Goal: Browse casually: Explore the website without a specific task or goal

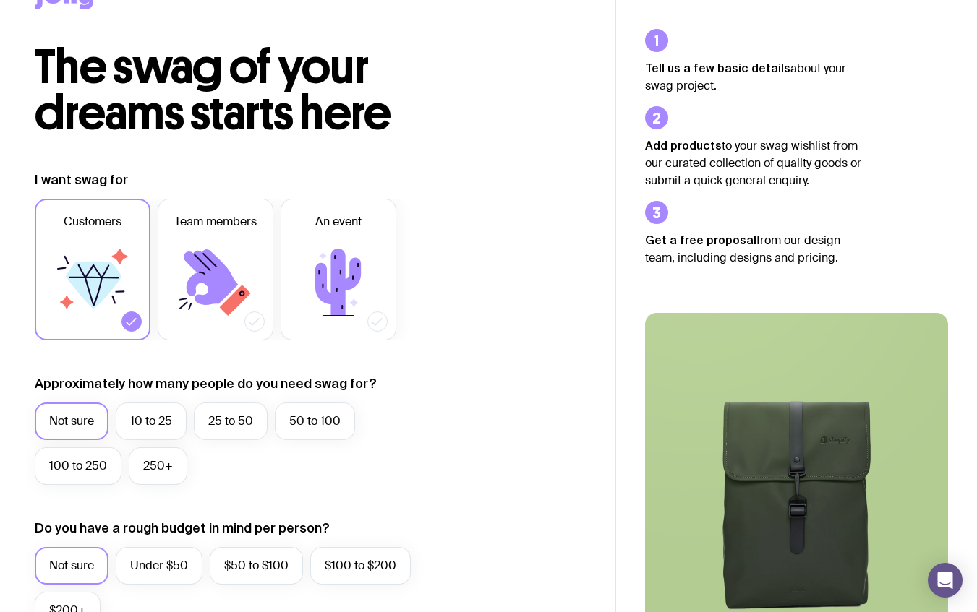
scroll to position [56, 0]
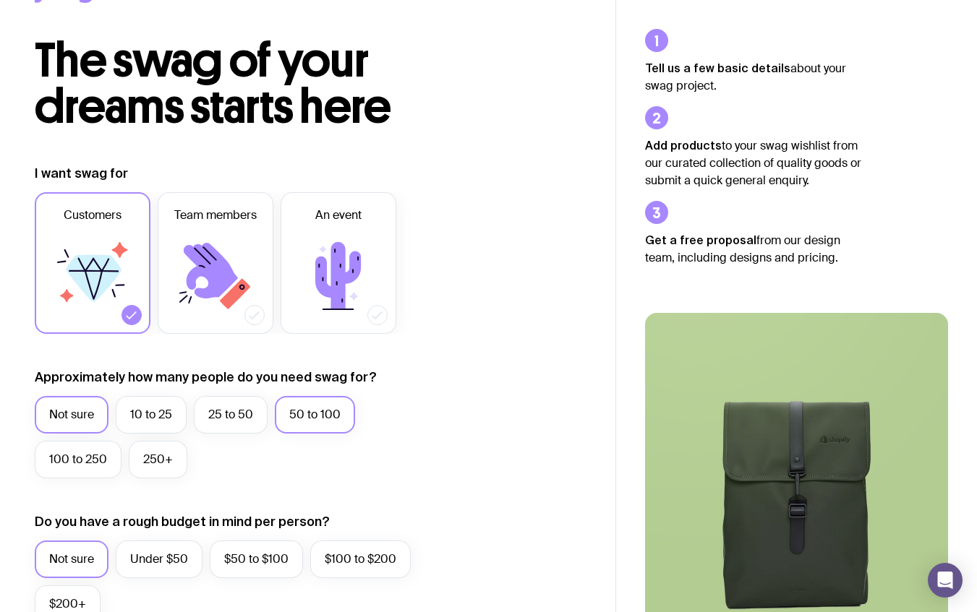
drag, startPoint x: 313, startPoint y: 403, endPoint x: 296, endPoint y: 399, distance: 17.2
click at [313, 403] on label "50 to 100" at bounding box center [315, 415] width 80 height 38
click at [0, 0] on input "50 to 100" at bounding box center [0, 0] width 0 height 0
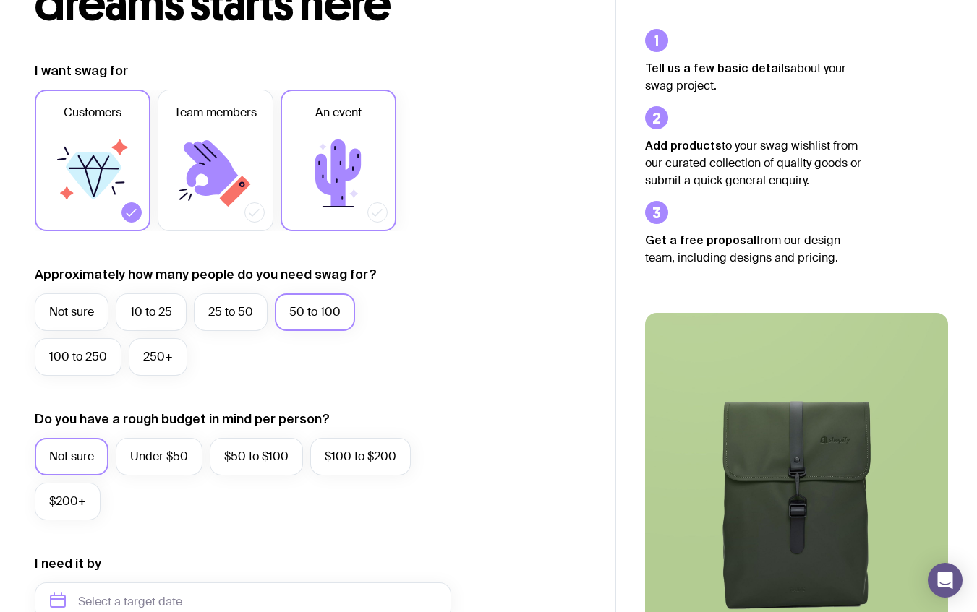
scroll to position [301, 0]
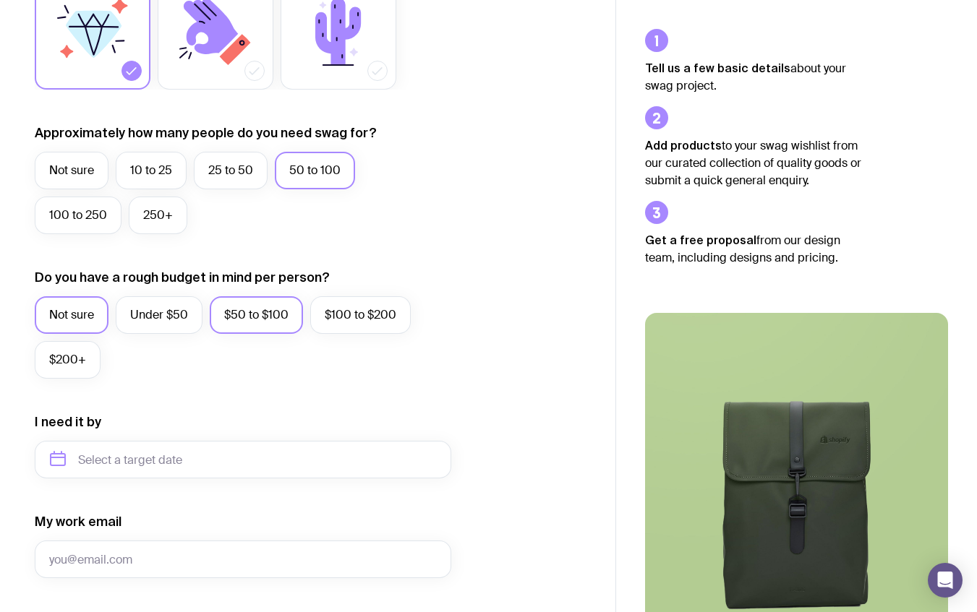
click at [250, 320] on label "$50 to $100" at bounding box center [256, 315] width 93 height 38
click at [0, 0] on input "$50 to $100" at bounding box center [0, 0] width 0 height 0
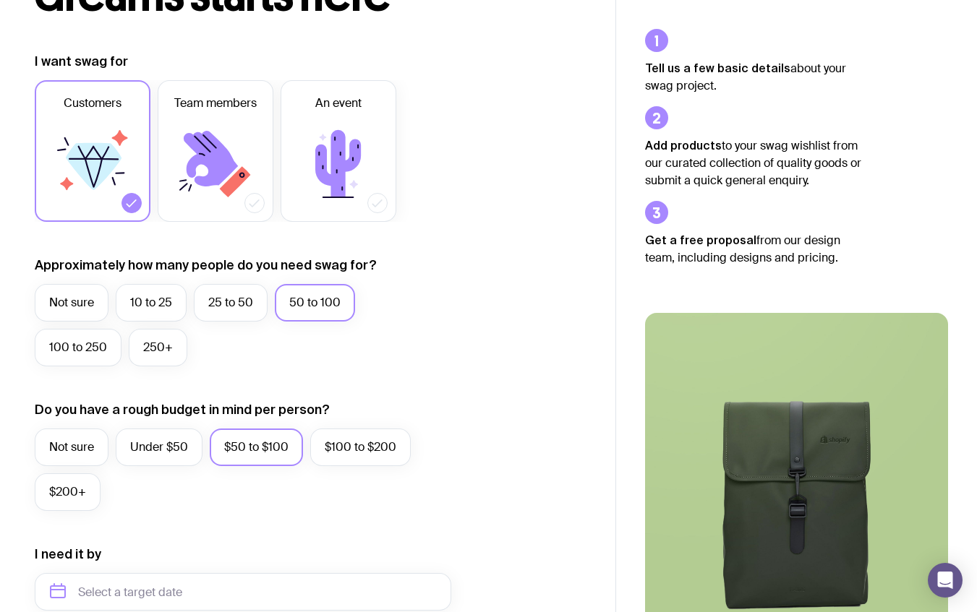
scroll to position [0, 0]
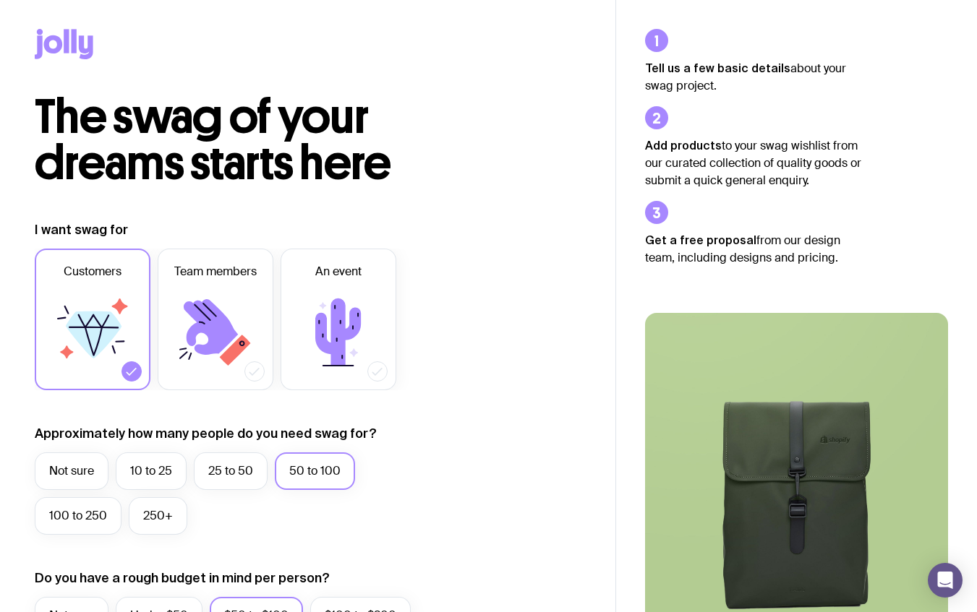
click at [62, 46] on icon at bounding box center [64, 44] width 59 height 30
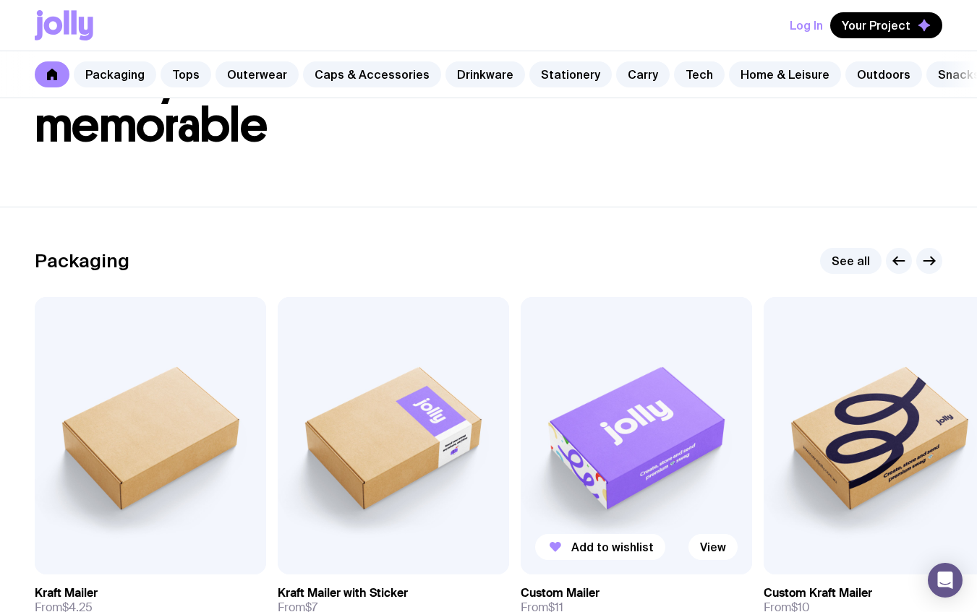
scroll to position [99, 0]
click at [458, 72] on link "Drinkware" at bounding box center [485, 74] width 80 height 26
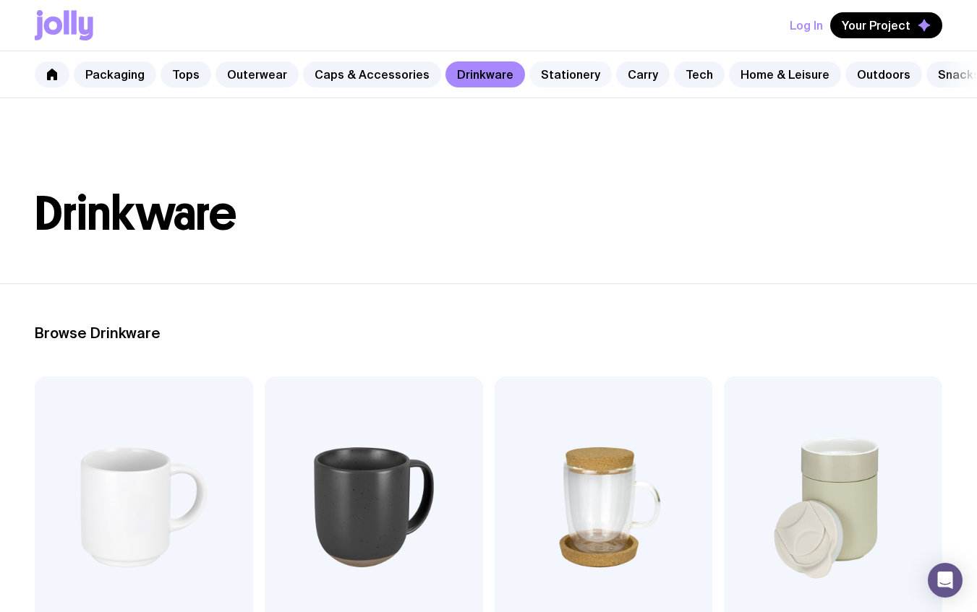
click at [555, 83] on link "Stationery" at bounding box center [570, 74] width 82 height 26
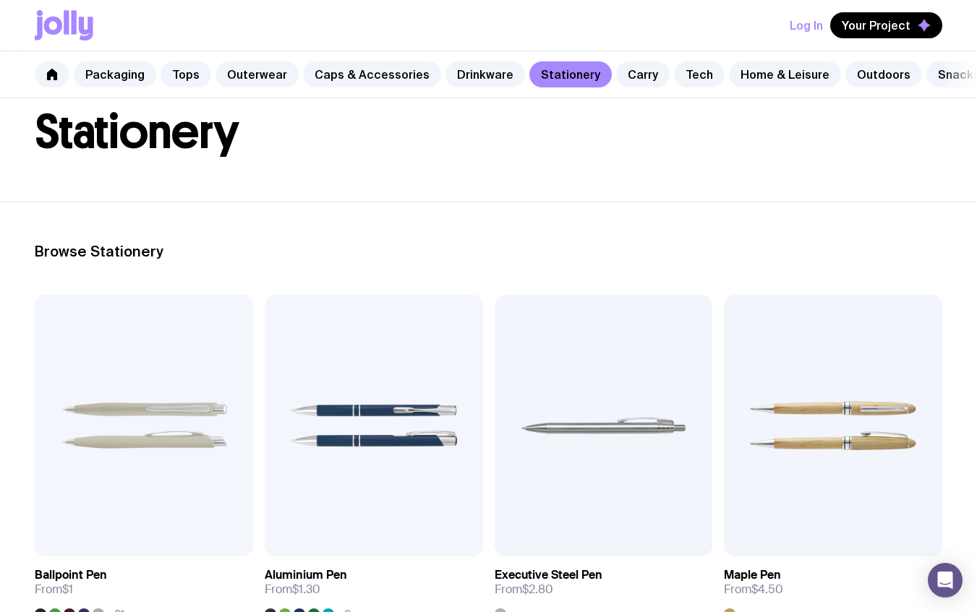
scroll to position [173, 0]
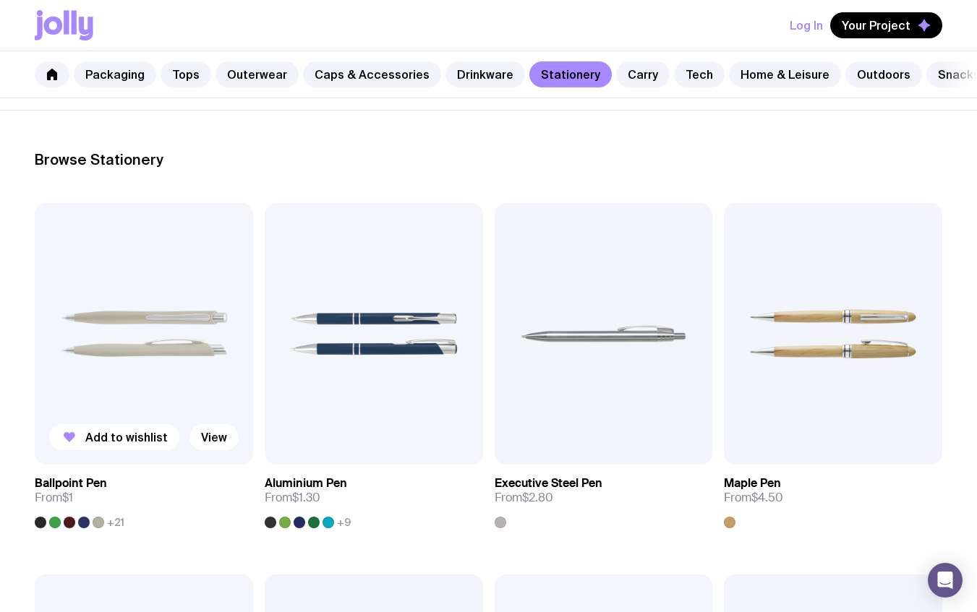
click at [113, 351] on img at bounding box center [144, 334] width 218 height 262
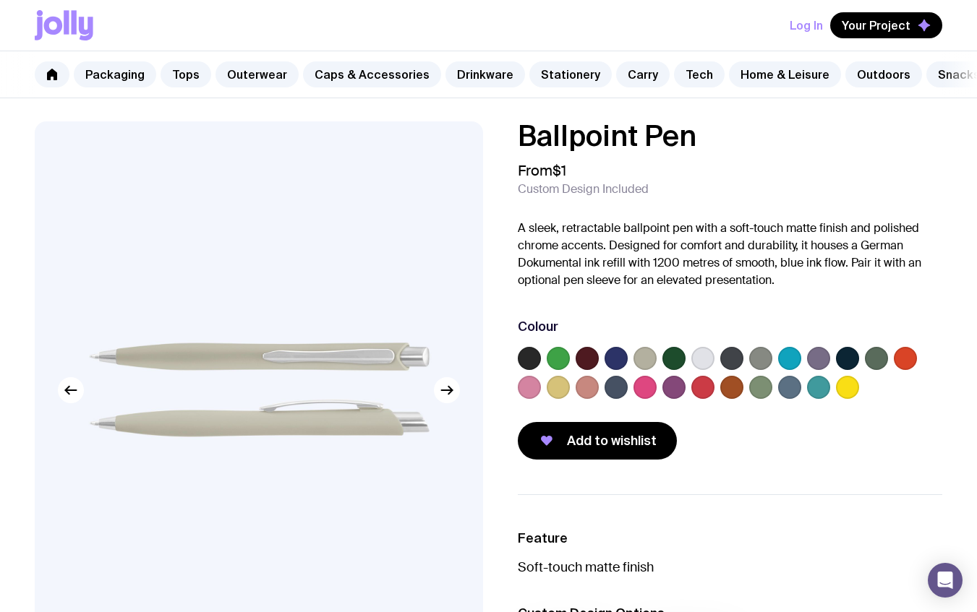
click at [673, 382] on label at bounding box center [673, 387] width 23 height 23
click at [0, 0] on input "radio" at bounding box center [0, 0] width 0 height 0
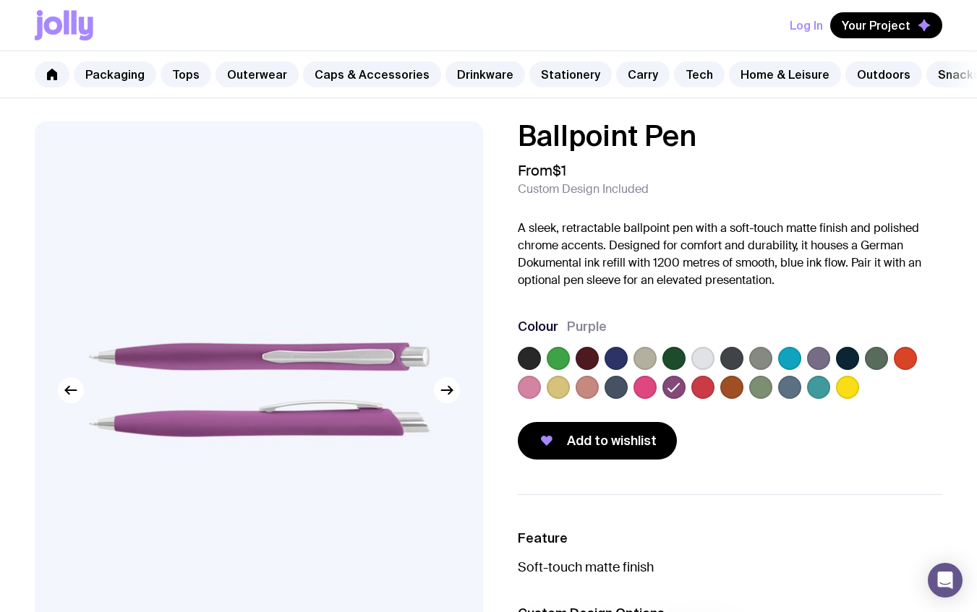
click at [821, 355] on label at bounding box center [818, 358] width 23 height 23
click at [0, 0] on input "radio" at bounding box center [0, 0] width 0 height 0
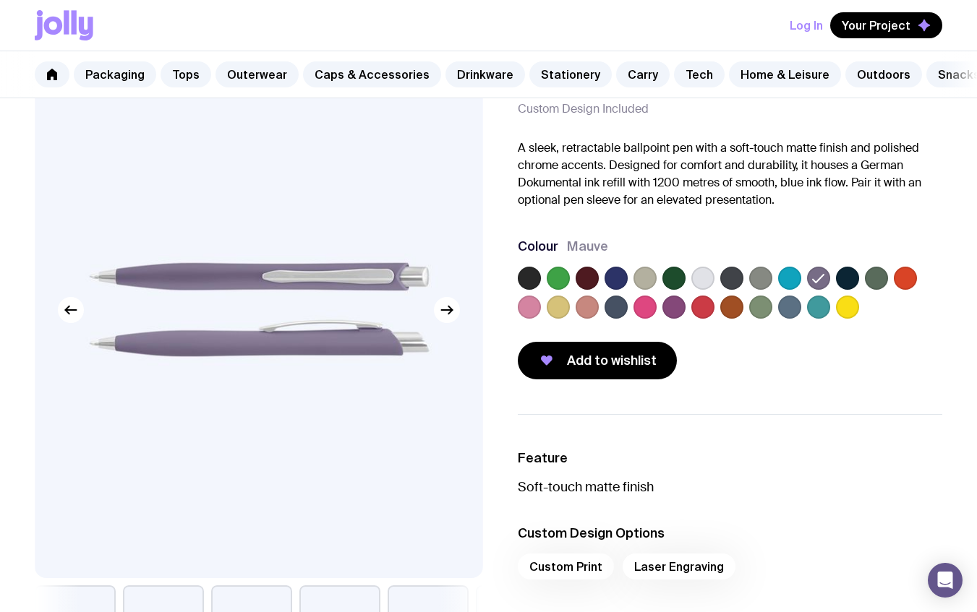
scroll to position [114, 0]
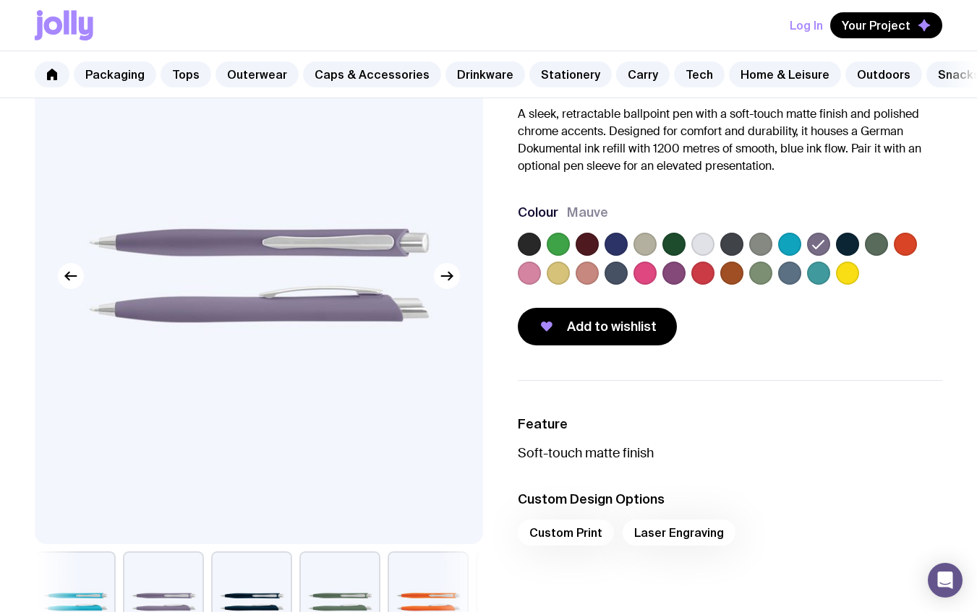
click at [646, 528] on div "Custom Print Laser Engraving" at bounding box center [730, 537] width 425 height 35
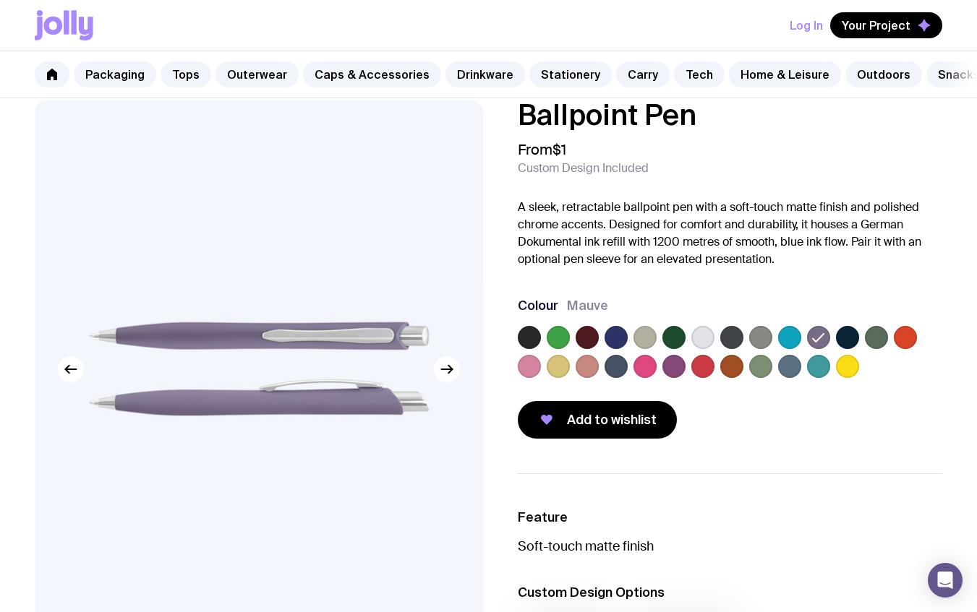
scroll to position [0, 0]
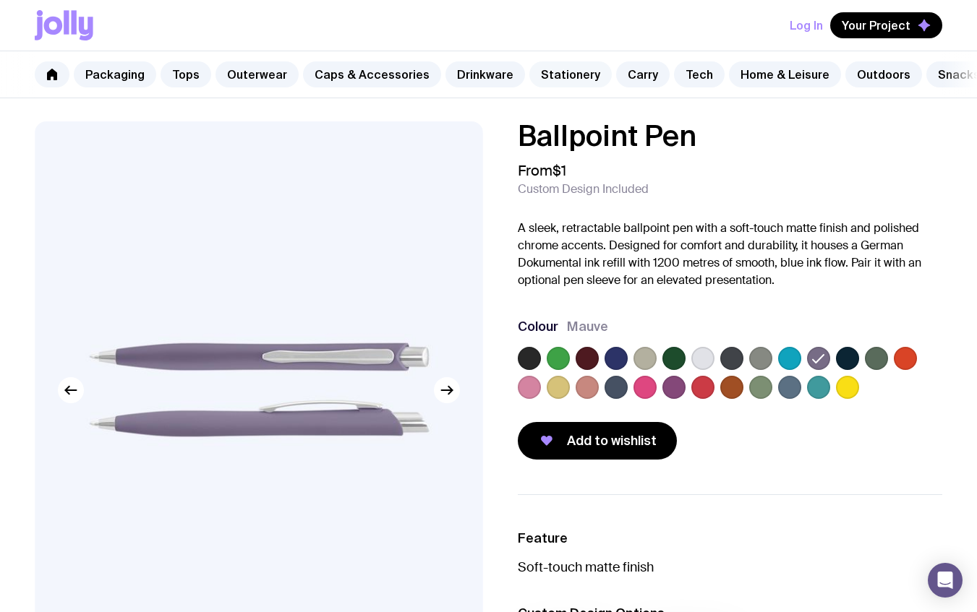
click at [542, 80] on link "Stationery" at bounding box center [570, 74] width 82 height 26
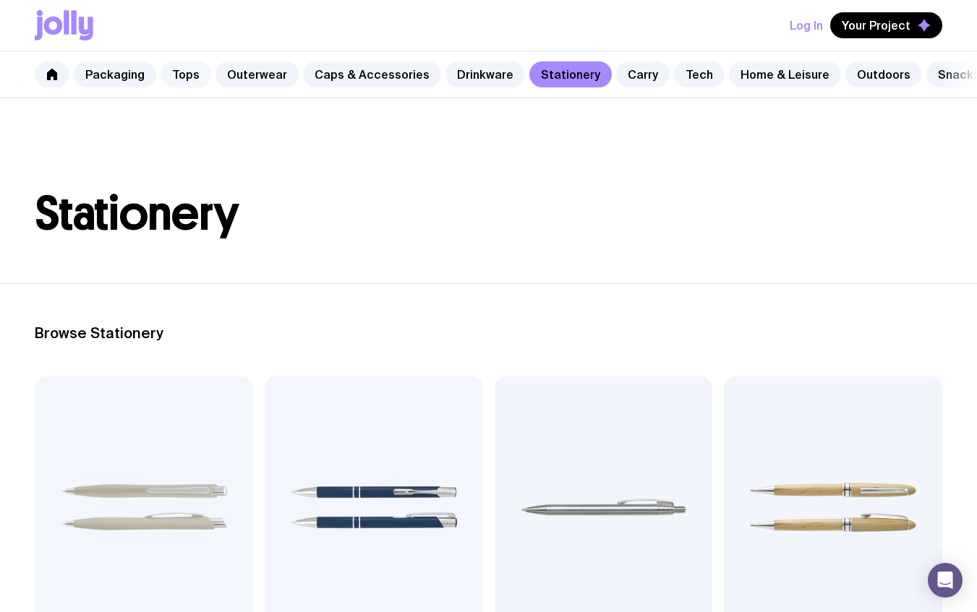
click at [192, 80] on link "Tops" at bounding box center [185, 74] width 51 height 26
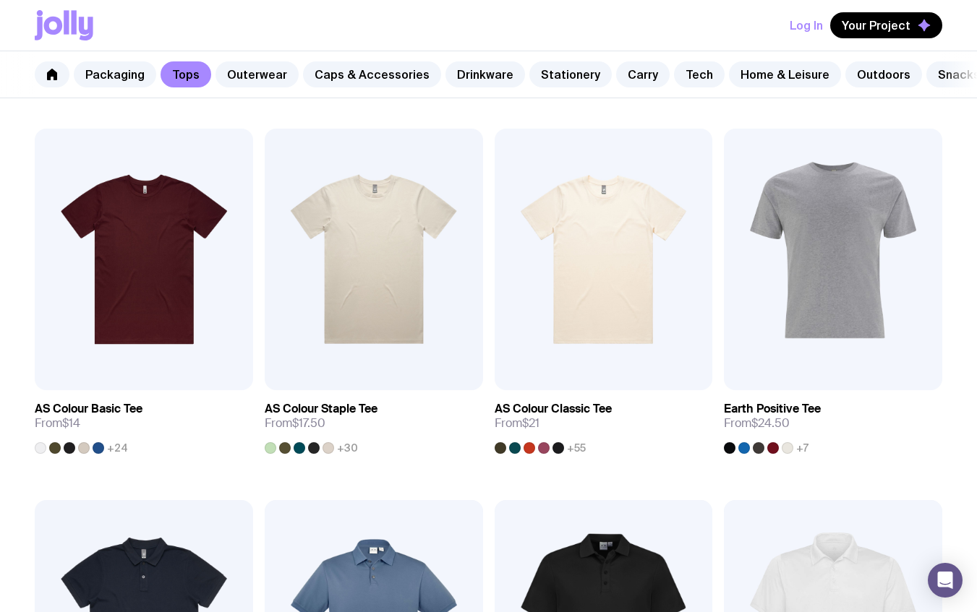
scroll to position [250, 0]
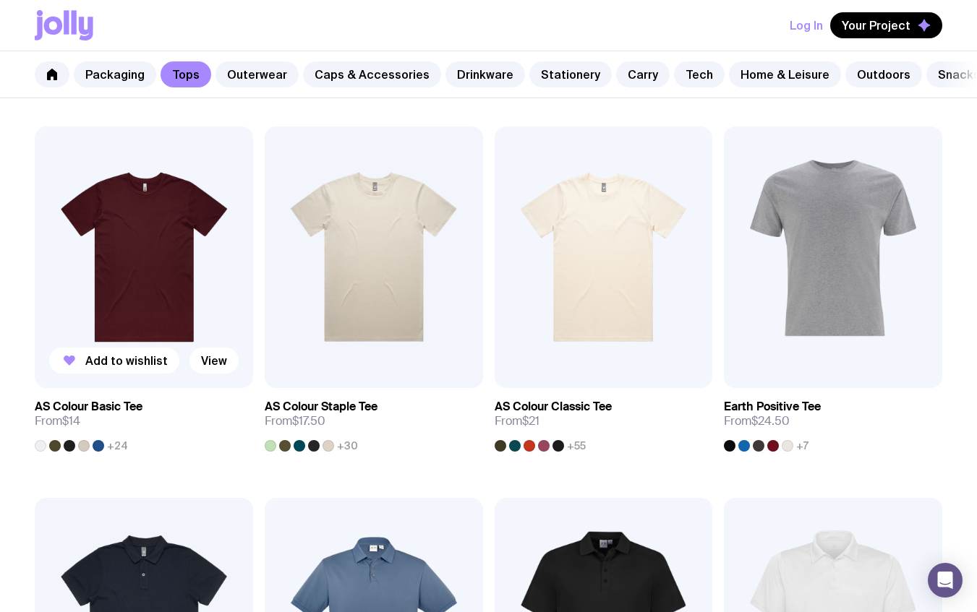
click at [127, 439] on link "AS Colour Basic Tee From $14 +24" at bounding box center [144, 420] width 218 height 64
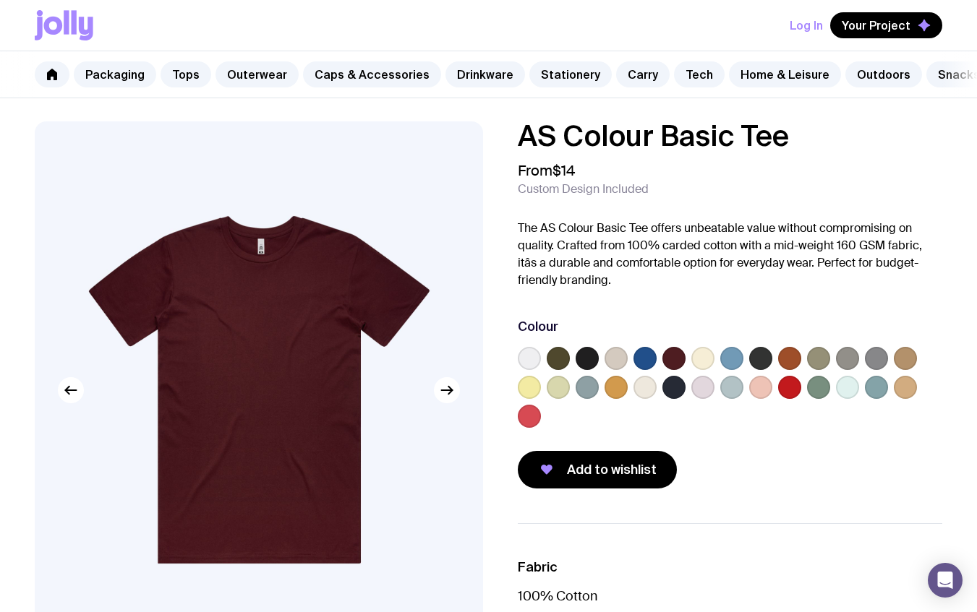
click at [705, 389] on label at bounding box center [702, 387] width 23 height 23
click at [0, 0] on input "radio" at bounding box center [0, 0] width 0 height 0
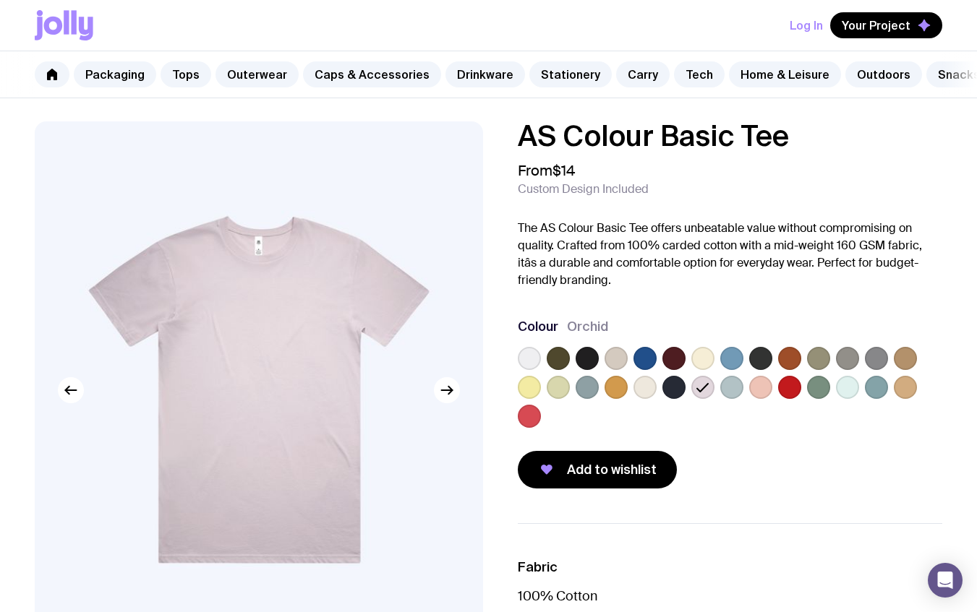
click at [876, 355] on label at bounding box center [876, 358] width 23 height 23
click at [0, 0] on input "radio" at bounding box center [0, 0] width 0 height 0
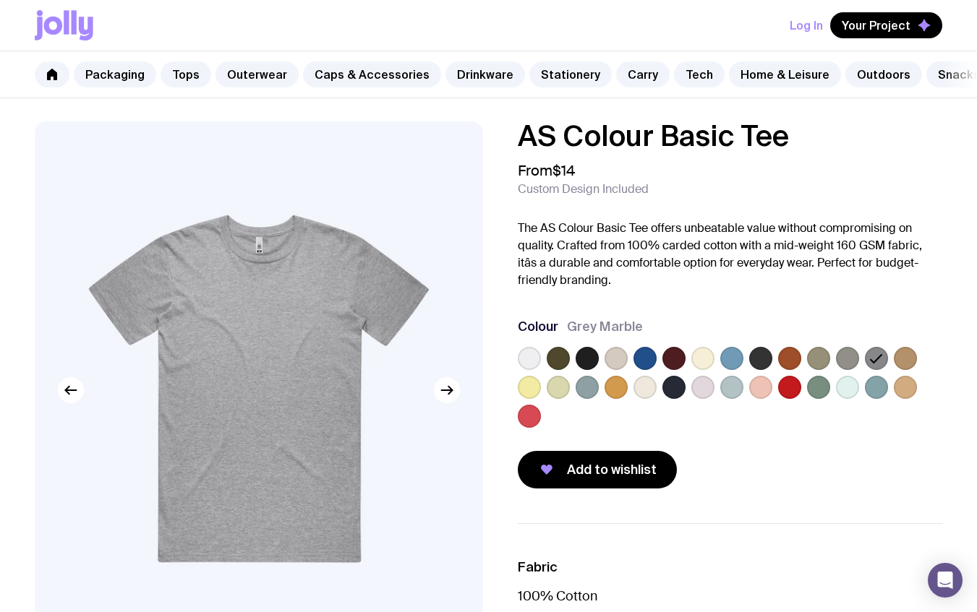
click at [825, 361] on label at bounding box center [818, 358] width 23 height 23
click at [0, 0] on input "radio" at bounding box center [0, 0] width 0 height 0
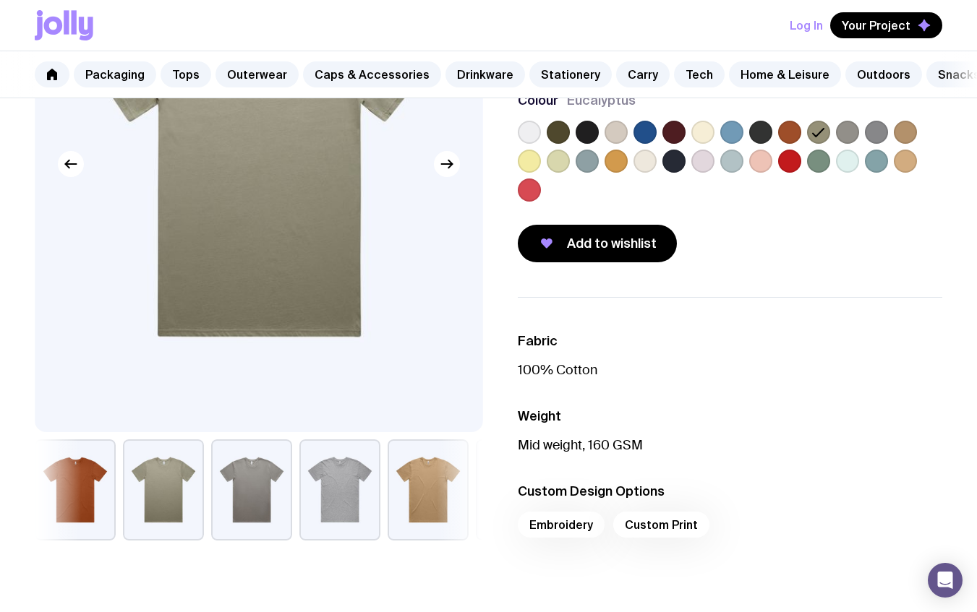
scroll to position [226, 0]
click at [660, 526] on div "Embroidery Custom Print" at bounding box center [730, 530] width 425 height 35
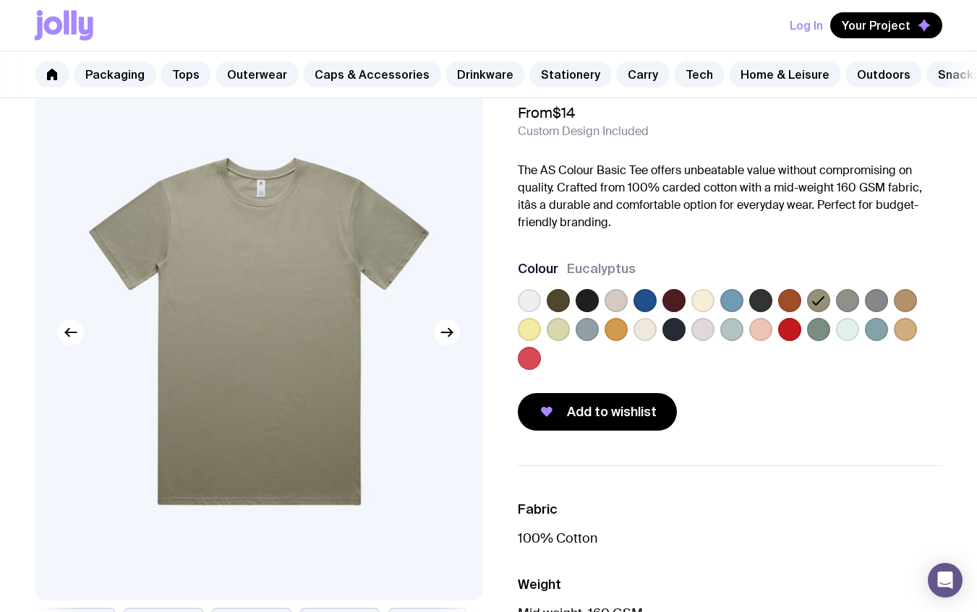
scroll to position [0, 0]
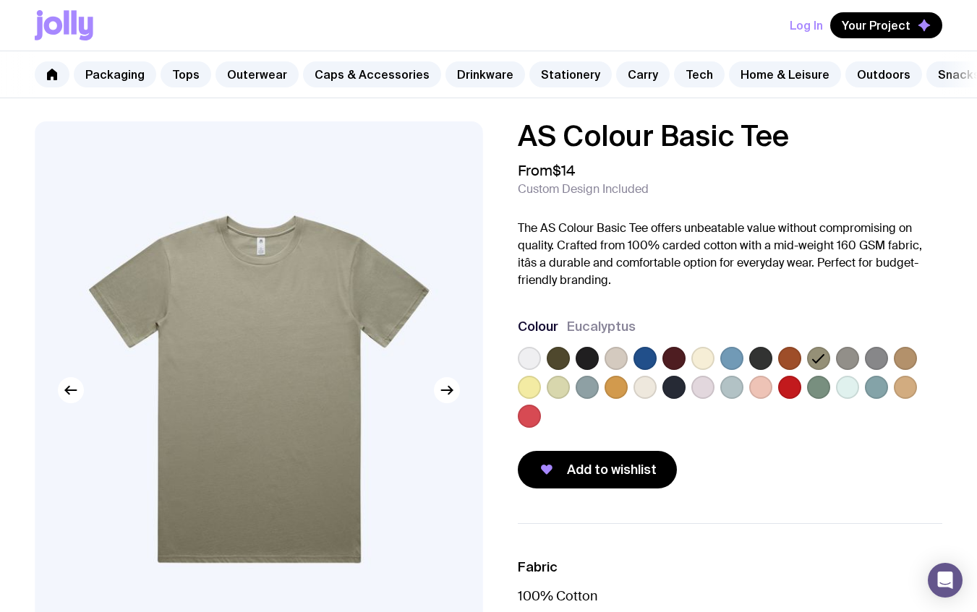
click at [648, 354] on label at bounding box center [644, 358] width 23 height 23
click at [0, 0] on input "radio" at bounding box center [0, 0] width 0 height 0
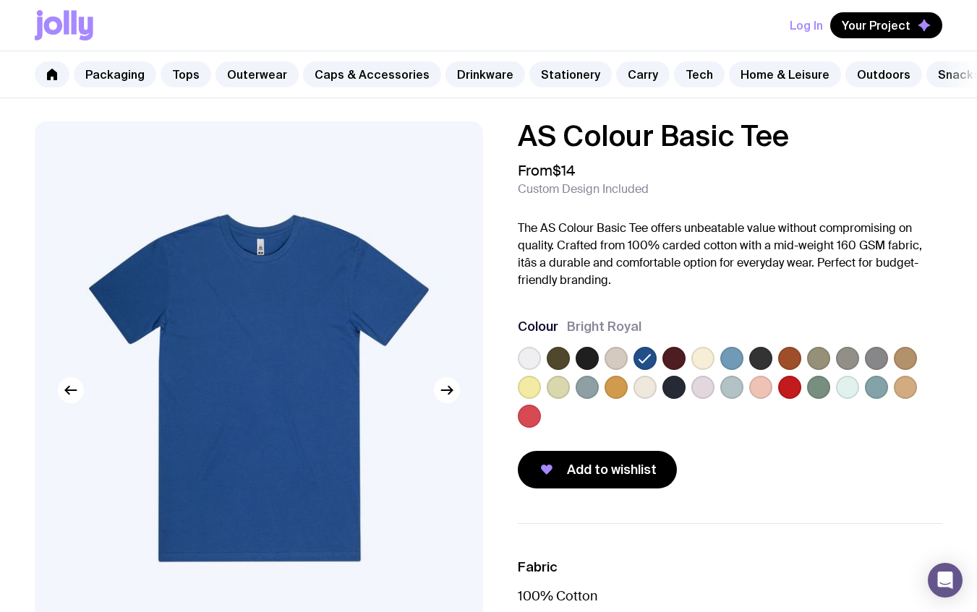
click at [608, 387] on label at bounding box center [615, 387] width 23 height 23
click at [0, 0] on input "radio" at bounding box center [0, 0] width 0 height 0
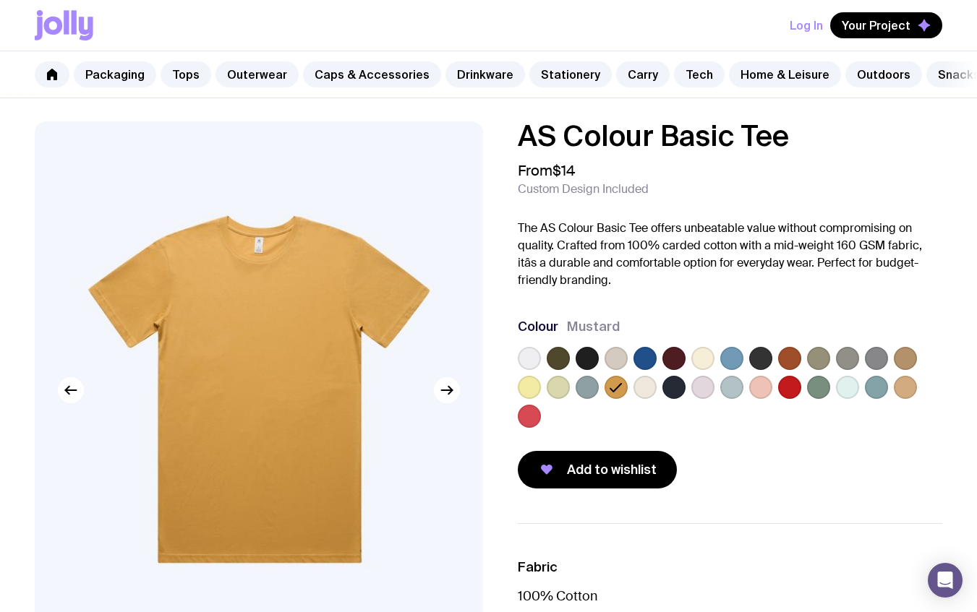
click at [677, 365] on label at bounding box center [673, 358] width 23 height 23
click at [0, 0] on input "radio" at bounding box center [0, 0] width 0 height 0
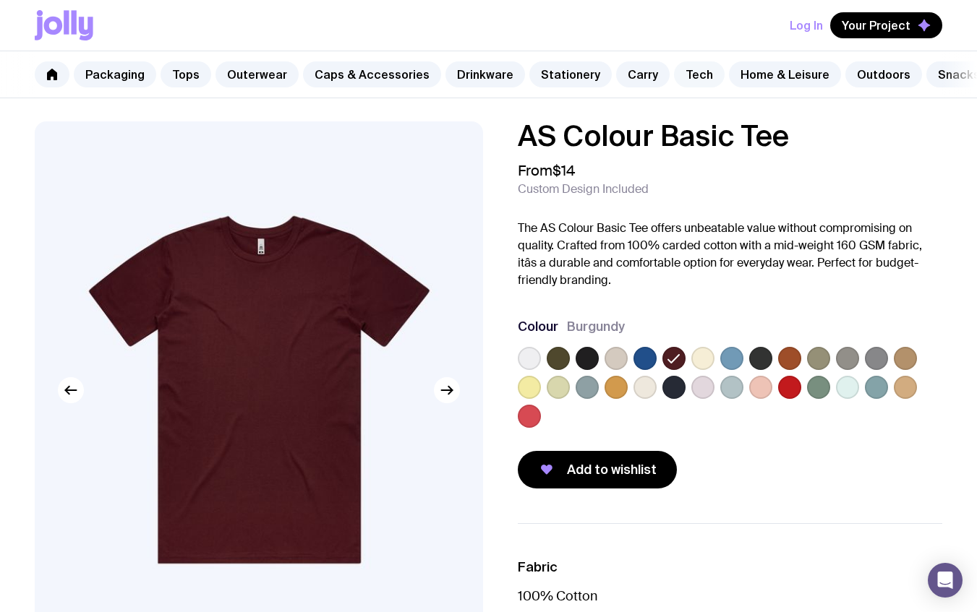
click at [687, 72] on link "Tech" at bounding box center [699, 74] width 51 height 26
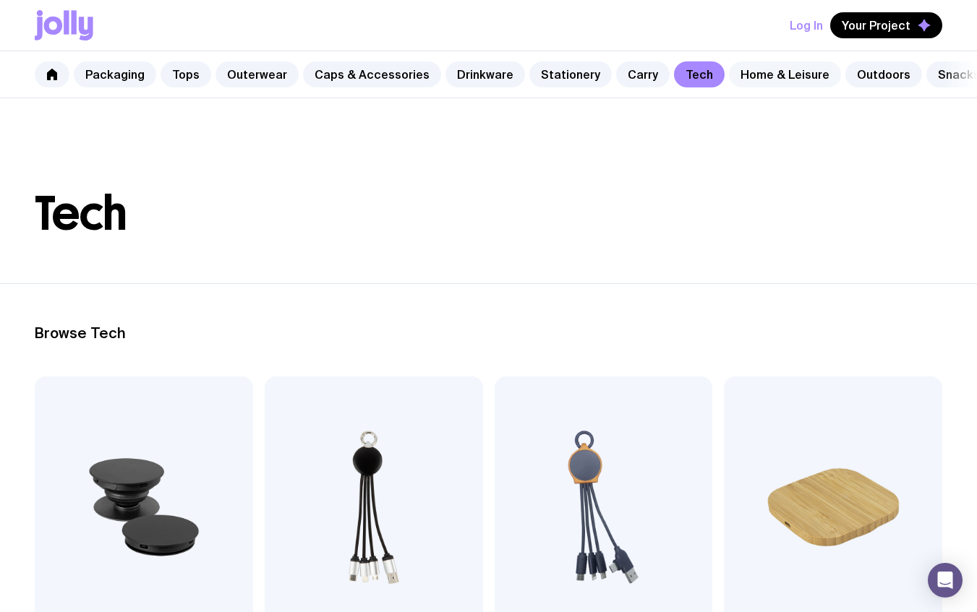
click at [758, 78] on link "Home & Leisure" at bounding box center [785, 74] width 112 height 26
